Goal: Navigation & Orientation: Go to known website

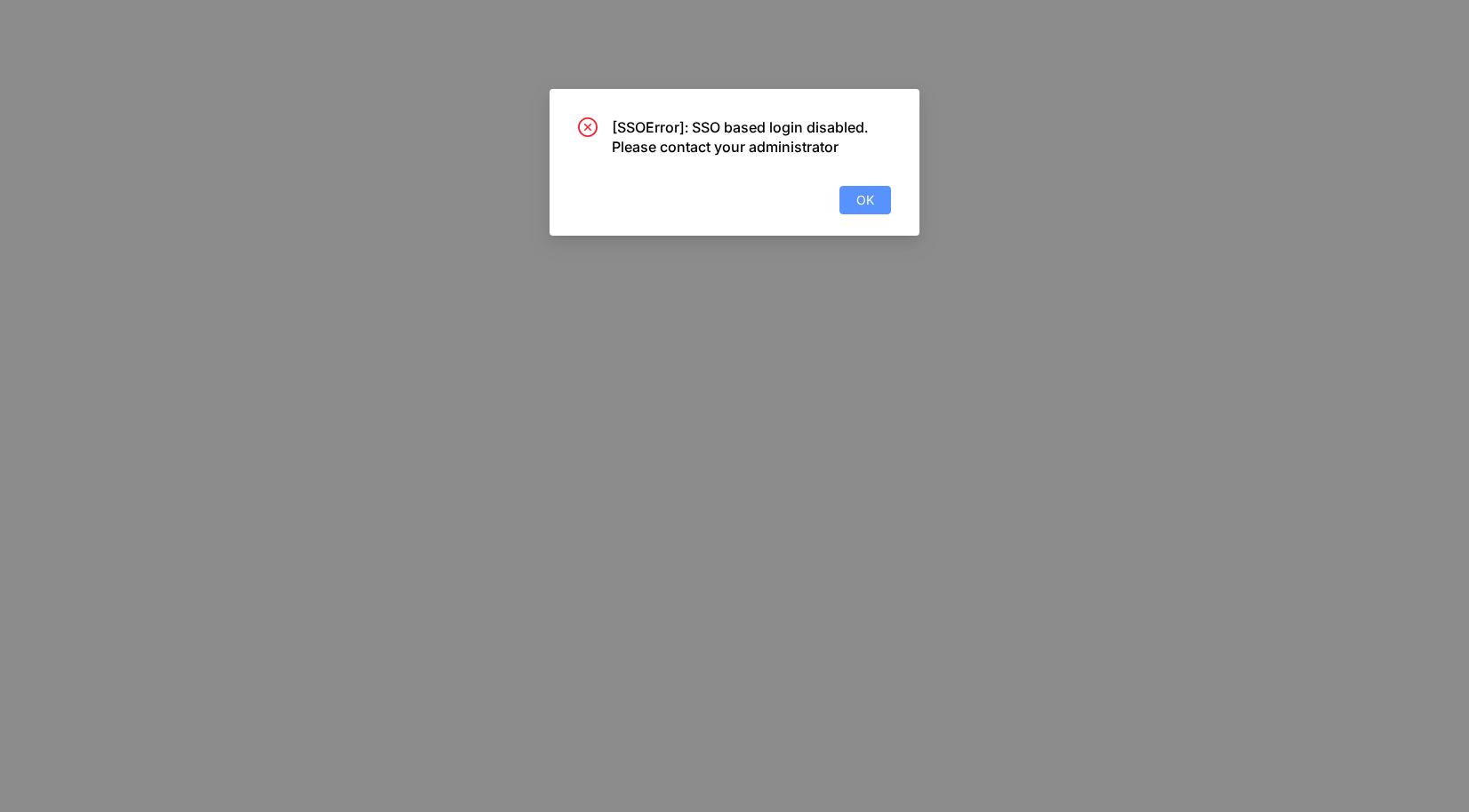
click at [852, 201] on button "OK" at bounding box center [865, 200] width 52 height 29
click at [863, 207] on span "OK" at bounding box center [864, 200] width 18 height 19
